Goal: Information Seeking & Learning: Learn about a topic

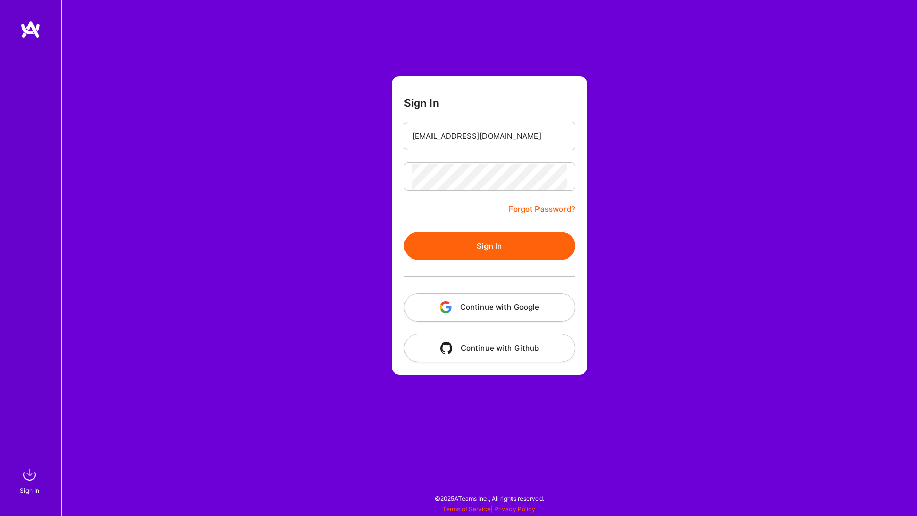
click at [461, 259] on button "Sign In" at bounding box center [489, 246] width 171 height 29
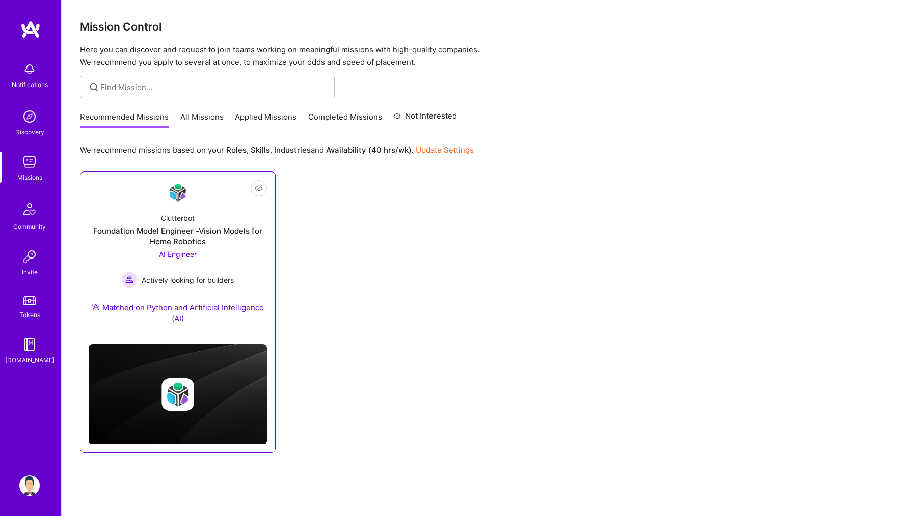
click at [195, 228] on div "Foundation Model Engineer -Vision Models for Home Robotics" at bounding box center [178, 236] width 178 height 21
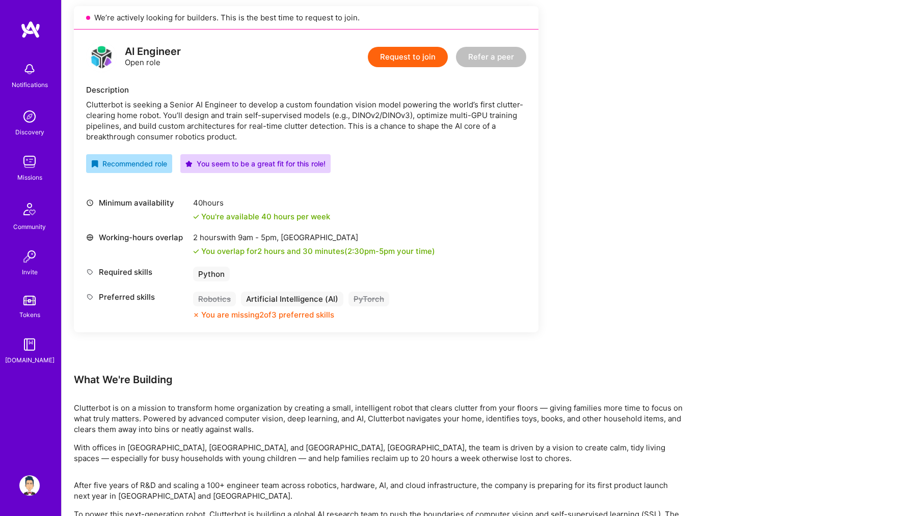
scroll to position [305, 0]
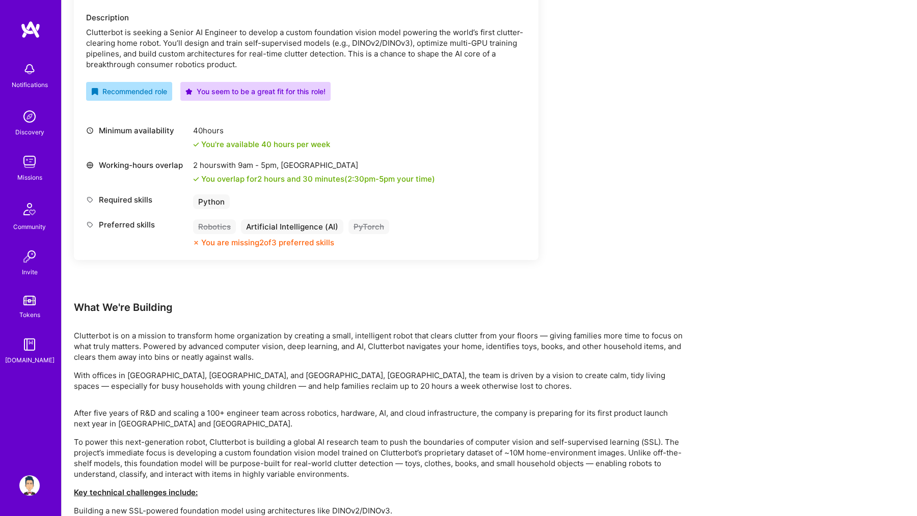
click at [231, 374] on p "With offices in [GEOGRAPHIC_DATA], [GEOGRAPHIC_DATA], and [GEOGRAPHIC_DATA], [G…" at bounding box center [379, 380] width 611 height 21
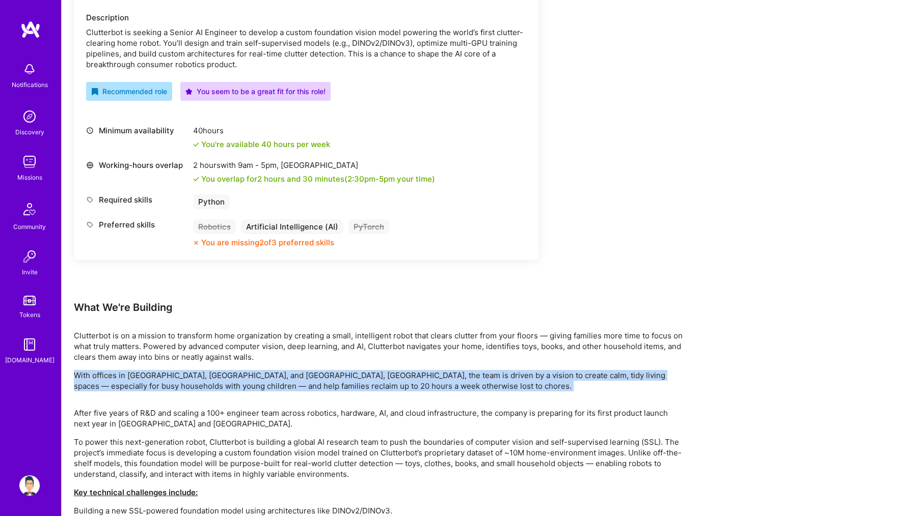
click at [231, 374] on p "With offices in [GEOGRAPHIC_DATA], [GEOGRAPHIC_DATA], and [GEOGRAPHIC_DATA], [G…" at bounding box center [379, 380] width 611 height 21
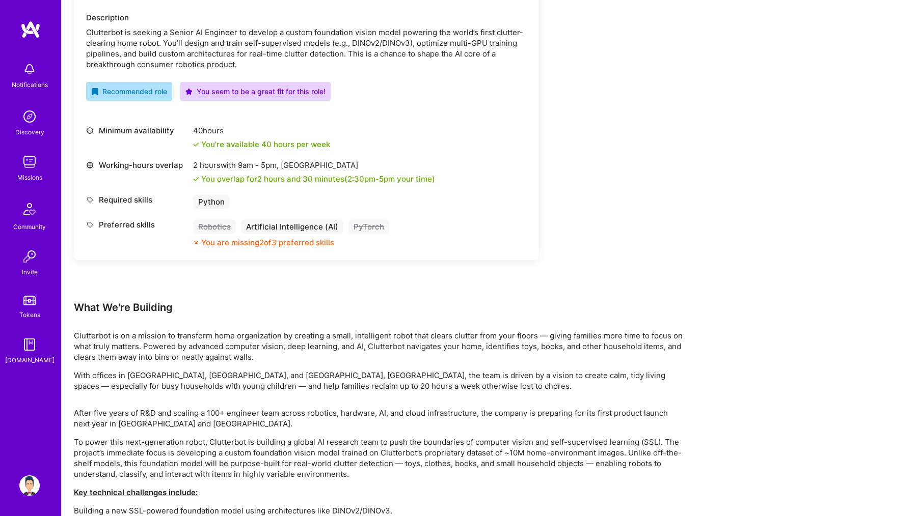
click at [231, 374] on p "With offices in [GEOGRAPHIC_DATA], [GEOGRAPHIC_DATA], and [GEOGRAPHIC_DATA], [G…" at bounding box center [379, 380] width 611 height 21
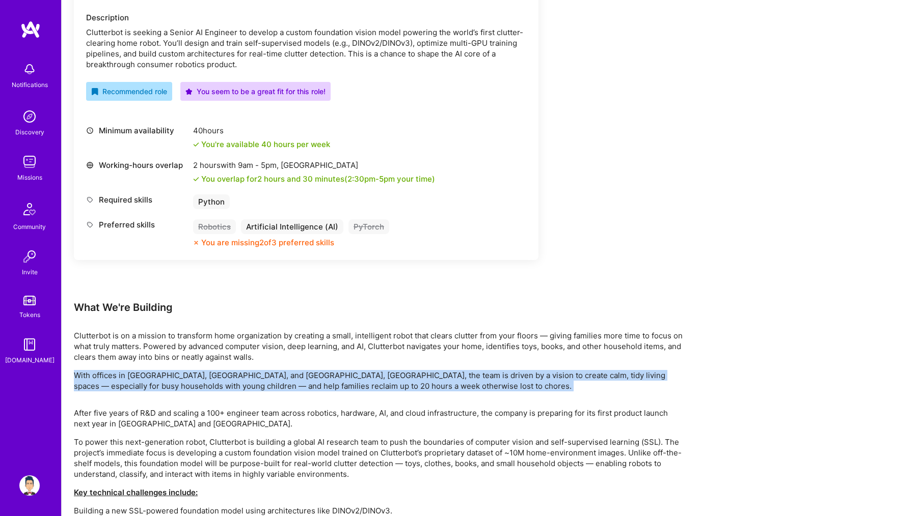
click at [231, 374] on p "With offices in [GEOGRAPHIC_DATA], [GEOGRAPHIC_DATA], and [GEOGRAPHIC_DATA], [G…" at bounding box center [379, 380] width 611 height 21
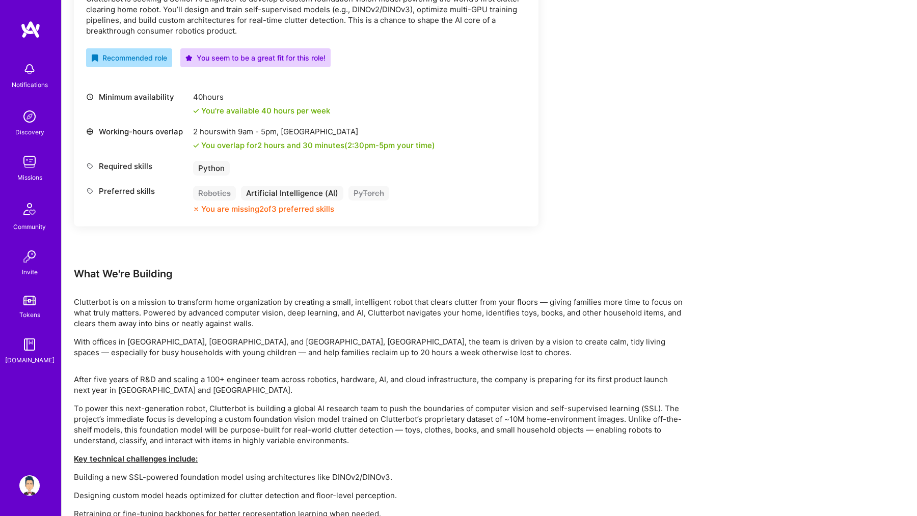
scroll to position [339, 0]
click at [231, 374] on p "After five years of R&D and scaling a 100+ engineer team across robotics, hardw…" at bounding box center [379, 383] width 611 height 21
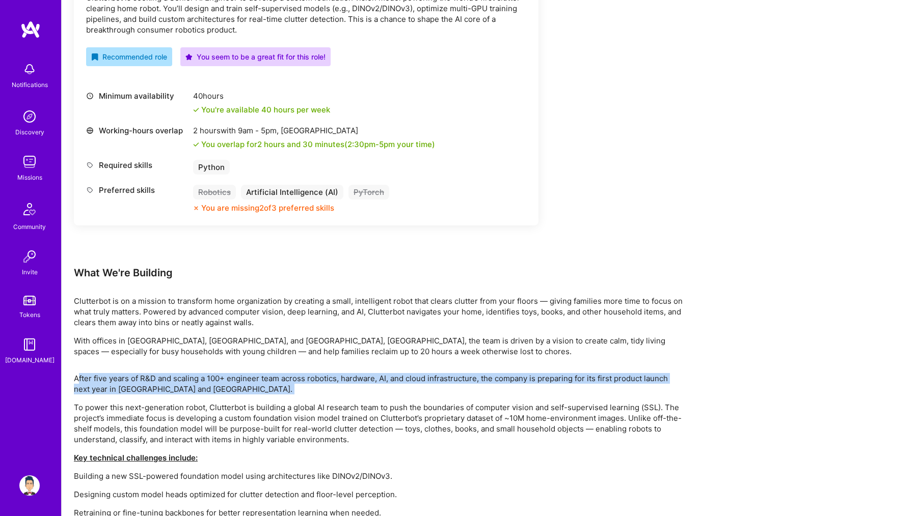
click at [231, 374] on p "After five years of R&D and scaling a 100+ engineer team across robotics, hardw…" at bounding box center [379, 383] width 611 height 21
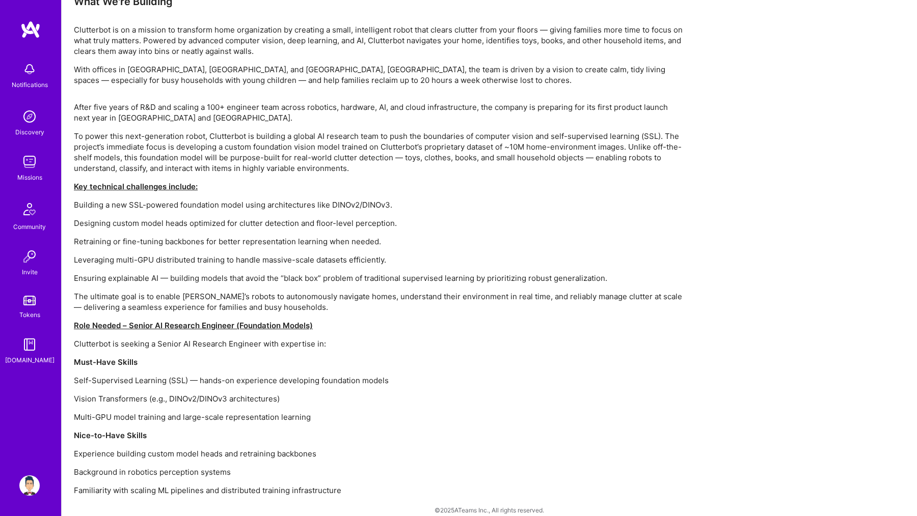
scroll to position [610, 0]
click at [231, 376] on p "Self-Supervised Learning (SSL) — hands-on experience developing foundation mode…" at bounding box center [379, 381] width 611 height 11
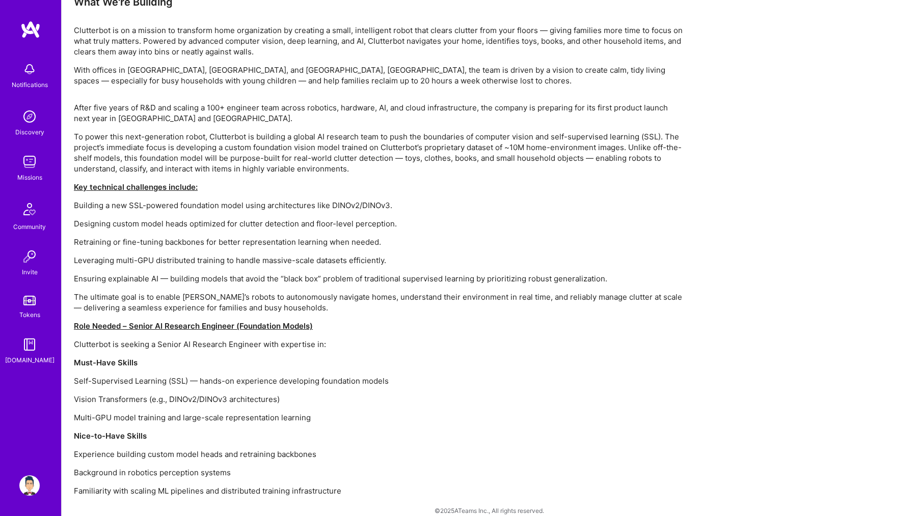
click at [231, 393] on div "After five years of R&D and scaling a 100+ engineer team across robotics, hardw…" at bounding box center [379, 299] width 611 height 394
click at [238, 429] on div "After five years of R&D and scaling a 100+ engineer team across robotics, hardw…" at bounding box center [379, 299] width 611 height 394
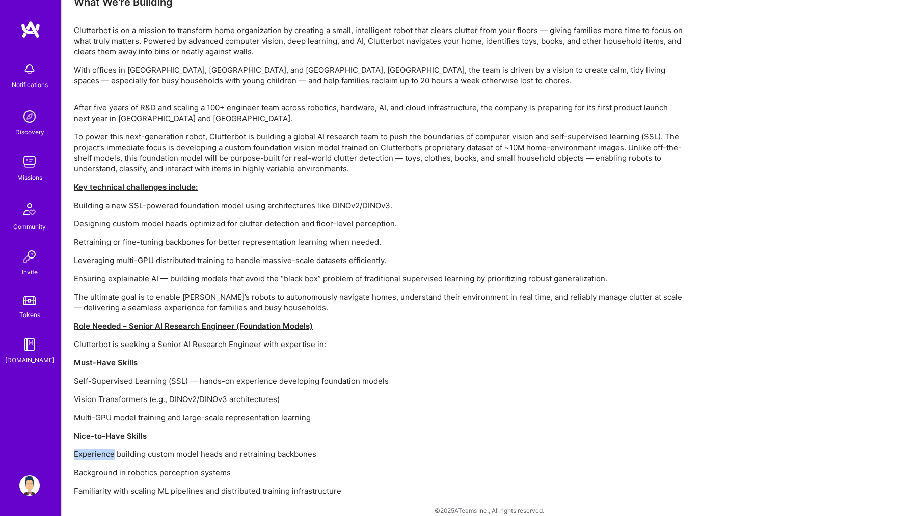
click at [238, 429] on div "After five years of R&D and scaling a 100+ engineer team across robotics, hardw…" at bounding box center [379, 299] width 611 height 394
click at [245, 468] on p "Background in robotics perception systems" at bounding box center [379, 473] width 611 height 11
click at [253, 486] on p "Familiarity with scaling ML pipelines and distributed training infrastructure" at bounding box center [379, 491] width 611 height 11
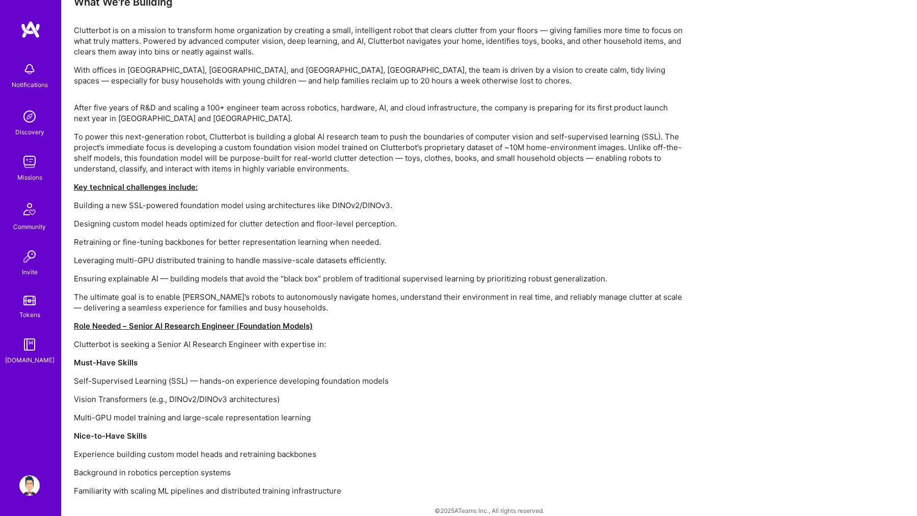
click at [253, 486] on p "Familiarity with scaling ML pipelines and distributed training infrastructure" at bounding box center [379, 491] width 611 height 11
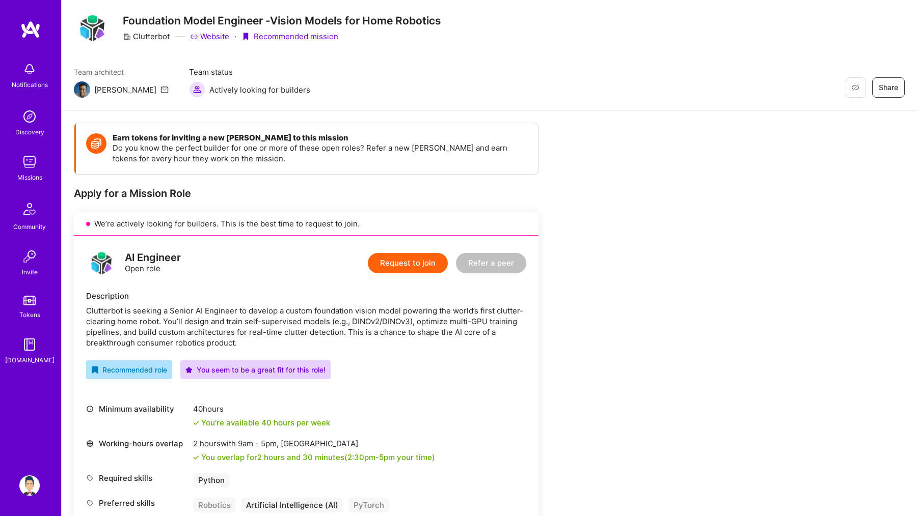
scroll to position [25, 0]
